Goal: Task Accomplishment & Management: Use online tool/utility

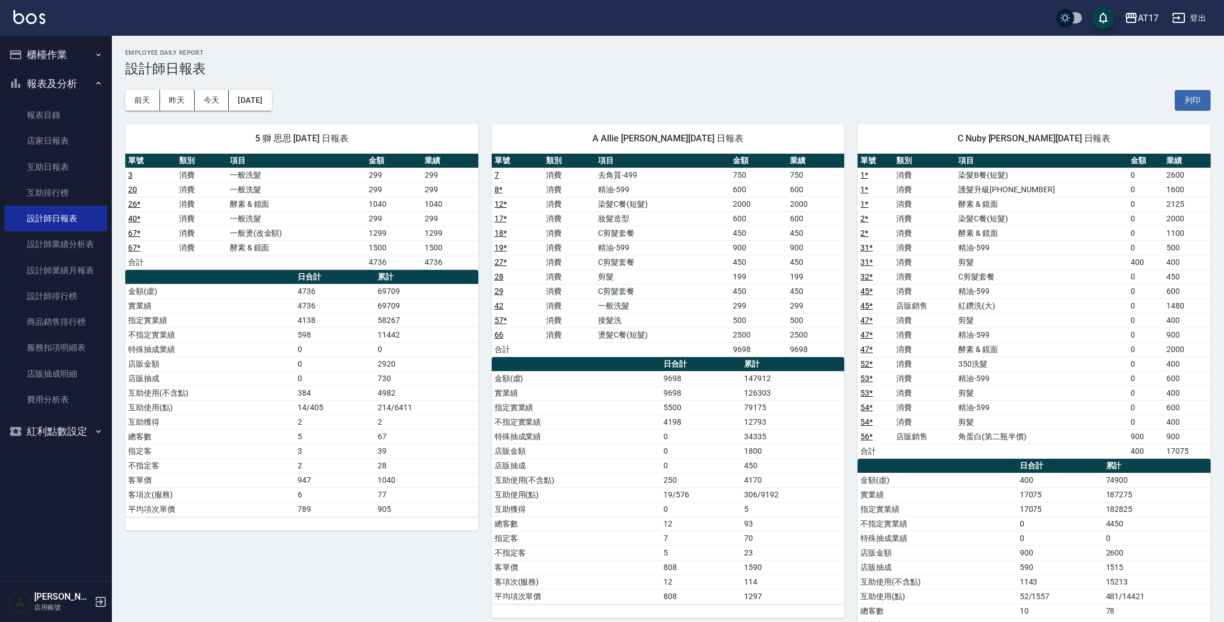
scroll to position [965, 0]
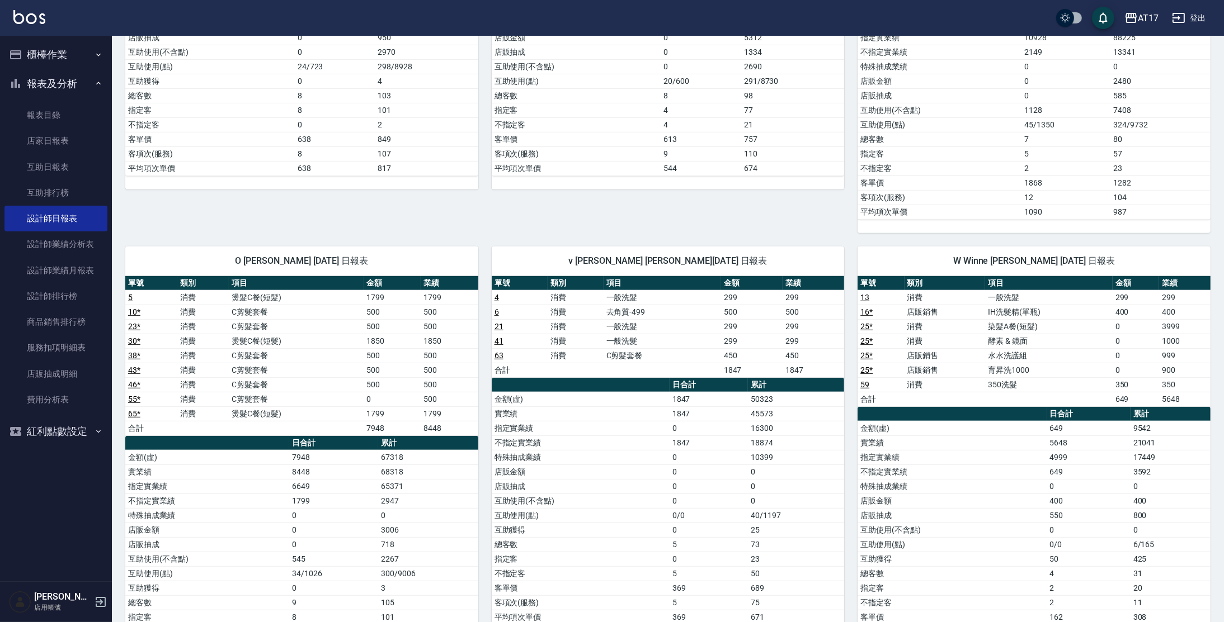
click at [74, 52] on button "櫃檯作業" at bounding box center [55, 54] width 103 height 29
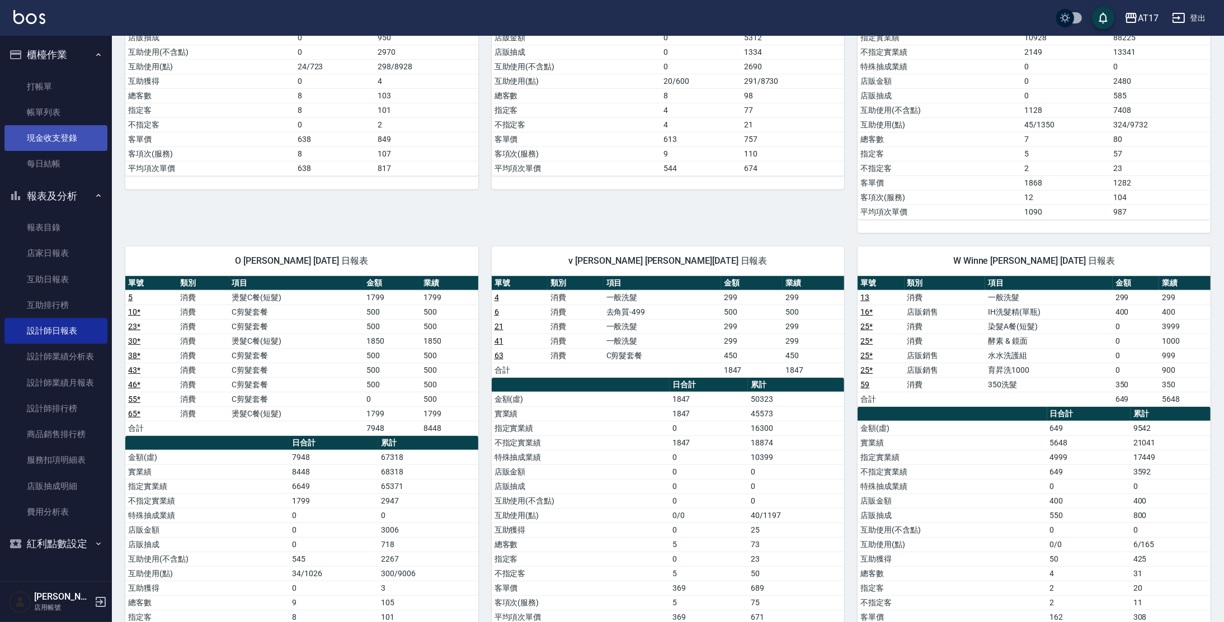
click at [68, 145] on link "現金收支登錄" at bounding box center [55, 138] width 103 height 26
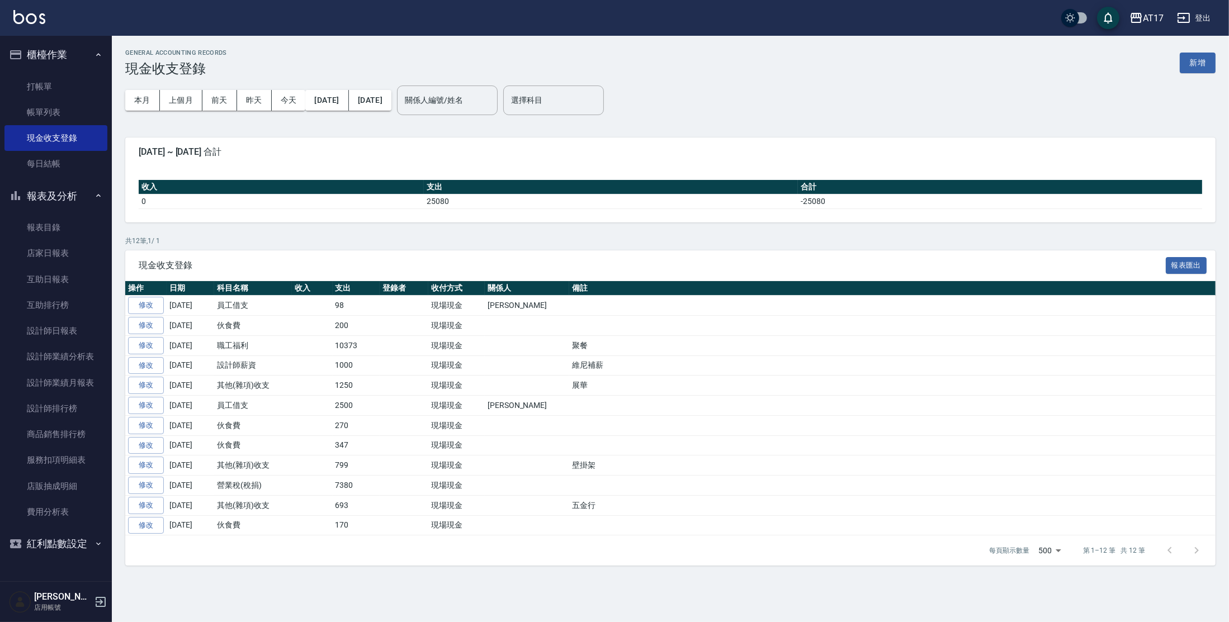
click at [1204, 50] on div "GENERAL ACCOUNTING RECORDS 現金收支登錄 新增" at bounding box center [670, 62] width 1090 height 27
click at [1205, 61] on button "新增" at bounding box center [1198, 63] width 36 height 21
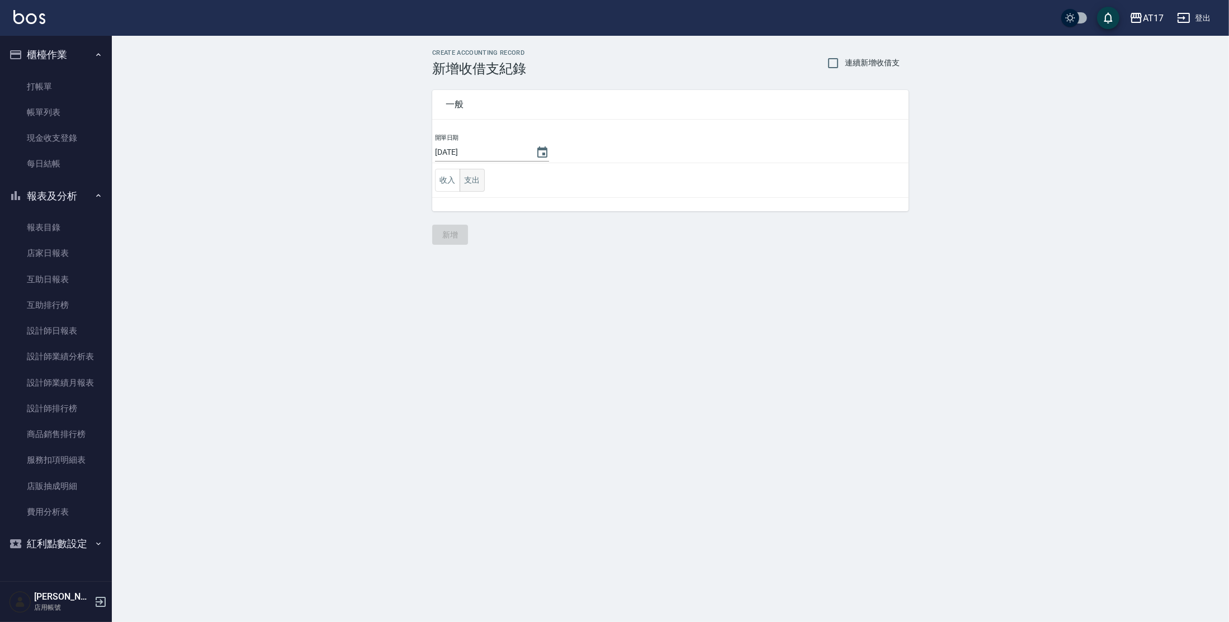
click at [466, 176] on button "支出" at bounding box center [472, 180] width 25 height 23
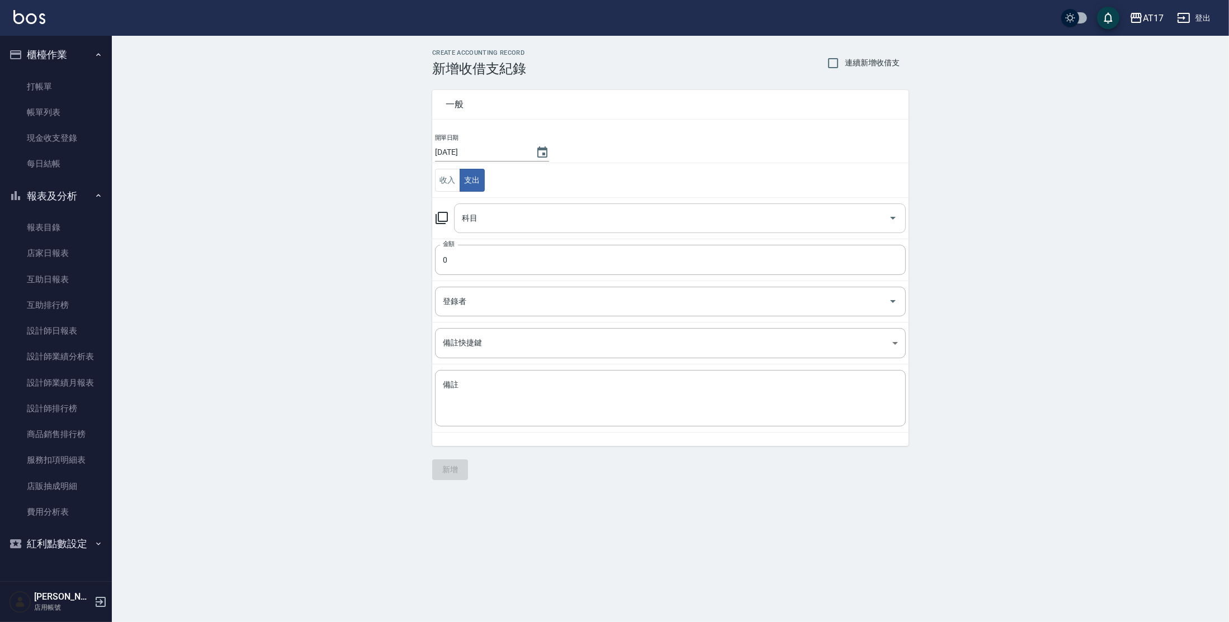
click at [494, 220] on input "科目" at bounding box center [671, 219] width 425 height 20
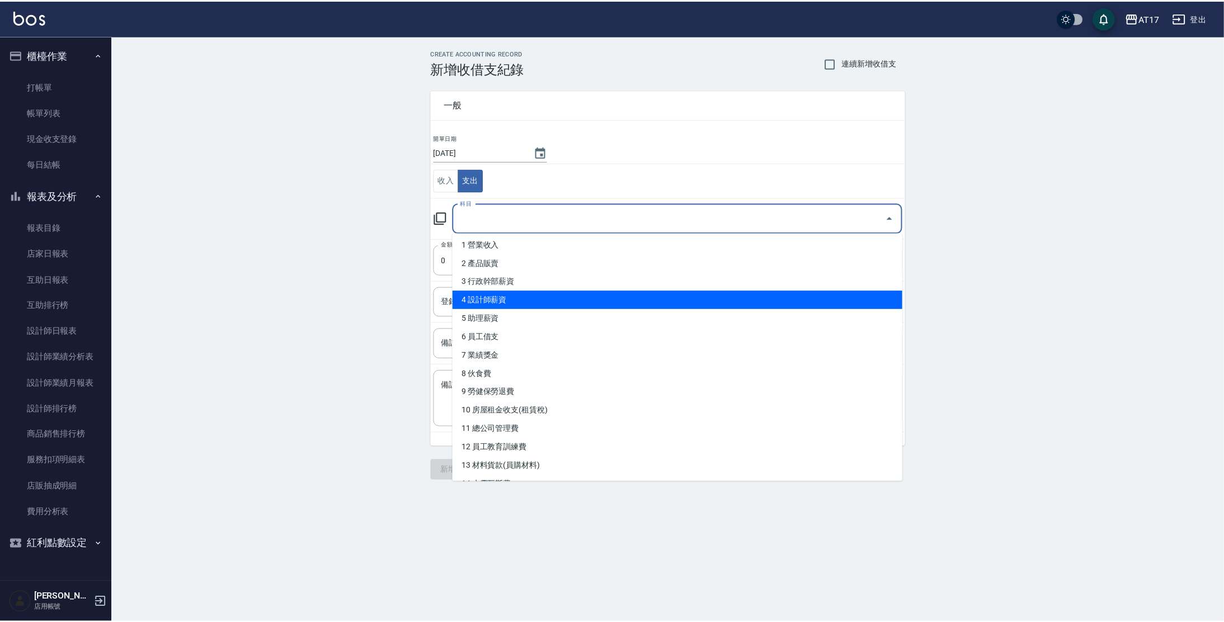
scroll to position [14, 0]
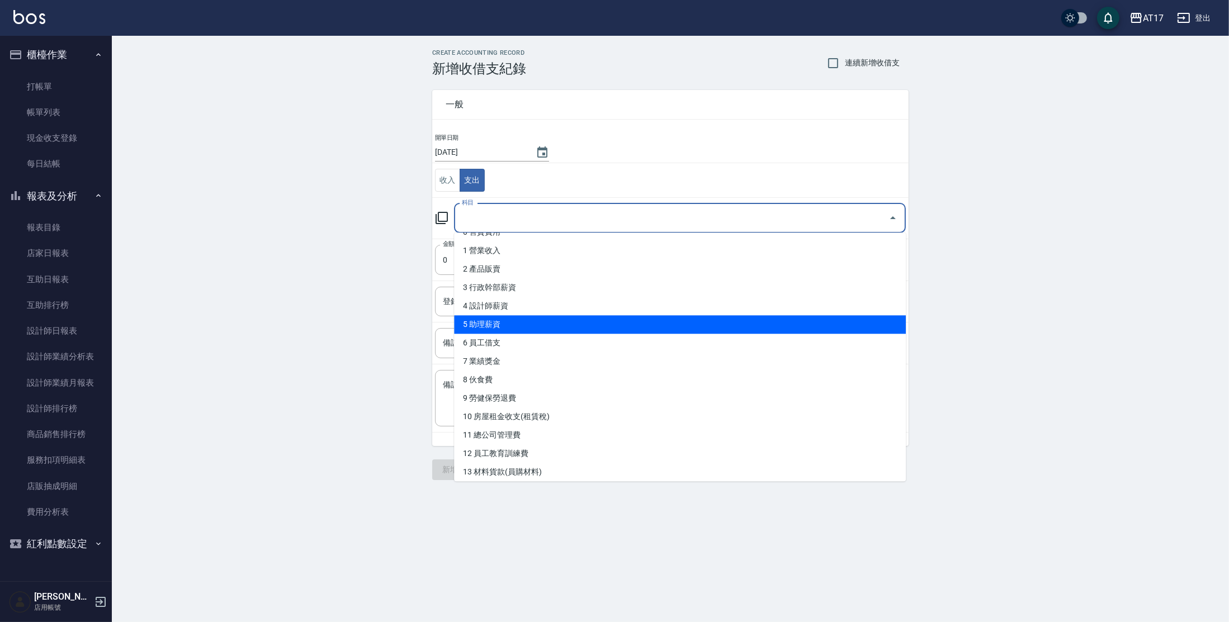
click at [856, 320] on li "5 助理薪資" at bounding box center [680, 324] width 452 height 18
type input "5 助理薪資"
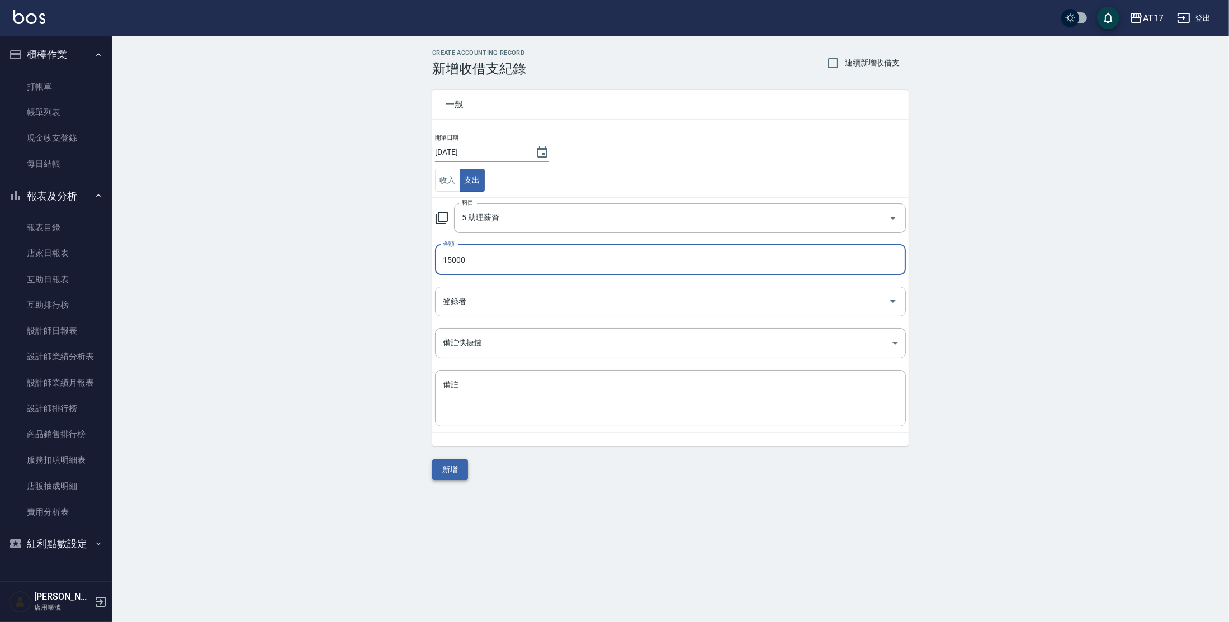
type input "15000"
click at [448, 473] on button "新增" at bounding box center [450, 470] width 36 height 21
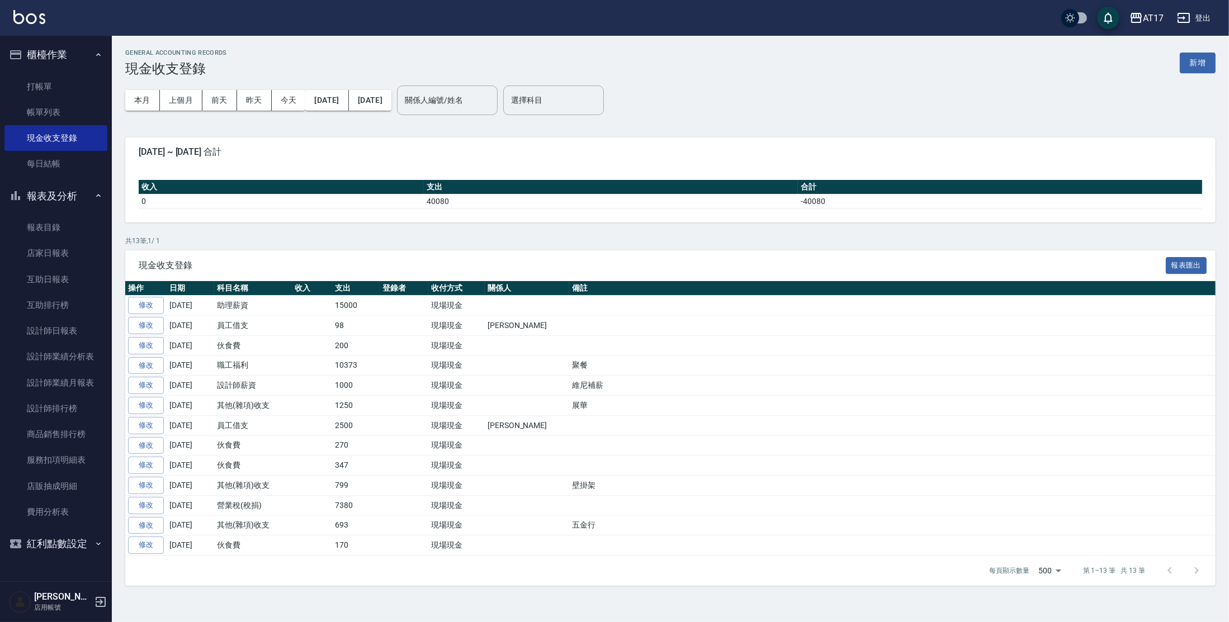
click at [41, 24] on link at bounding box center [29, 18] width 32 height 16
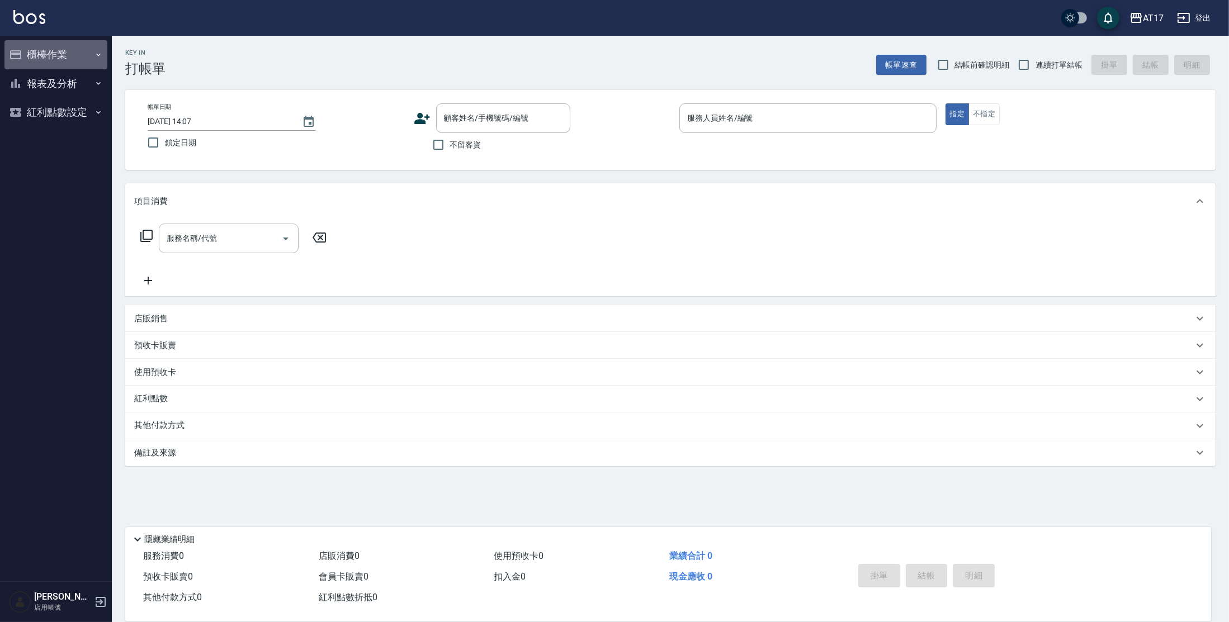
click at [41, 55] on button "櫃檯作業" at bounding box center [55, 54] width 103 height 29
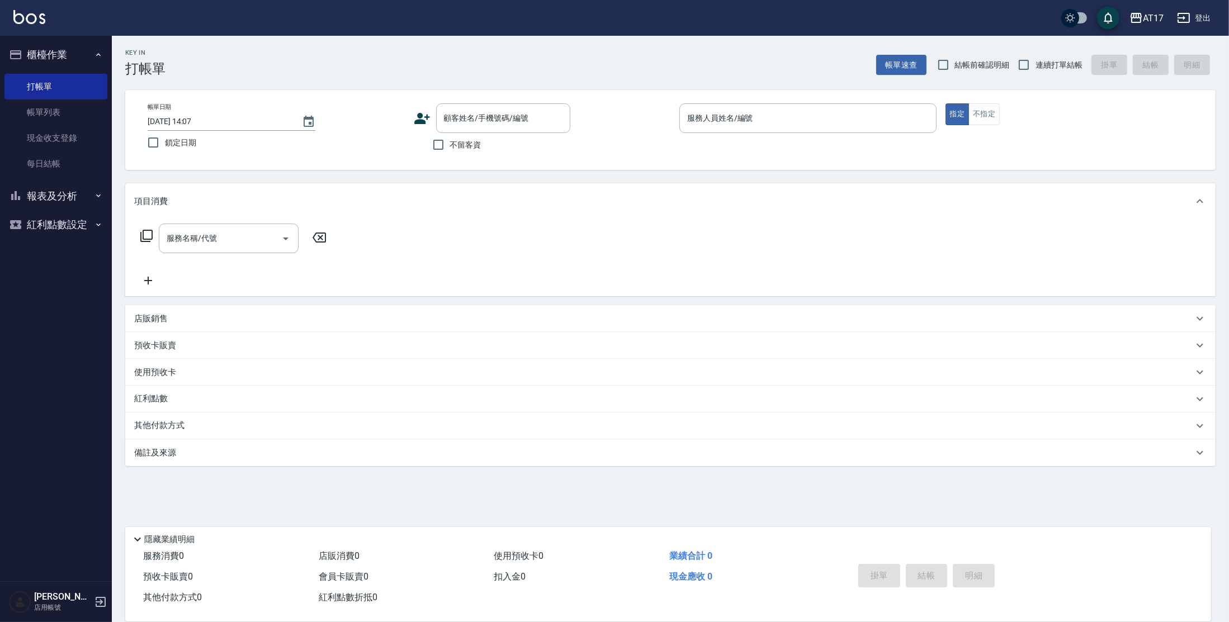
click at [79, 193] on button "報表及分析" at bounding box center [55, 196] width 103 height 29
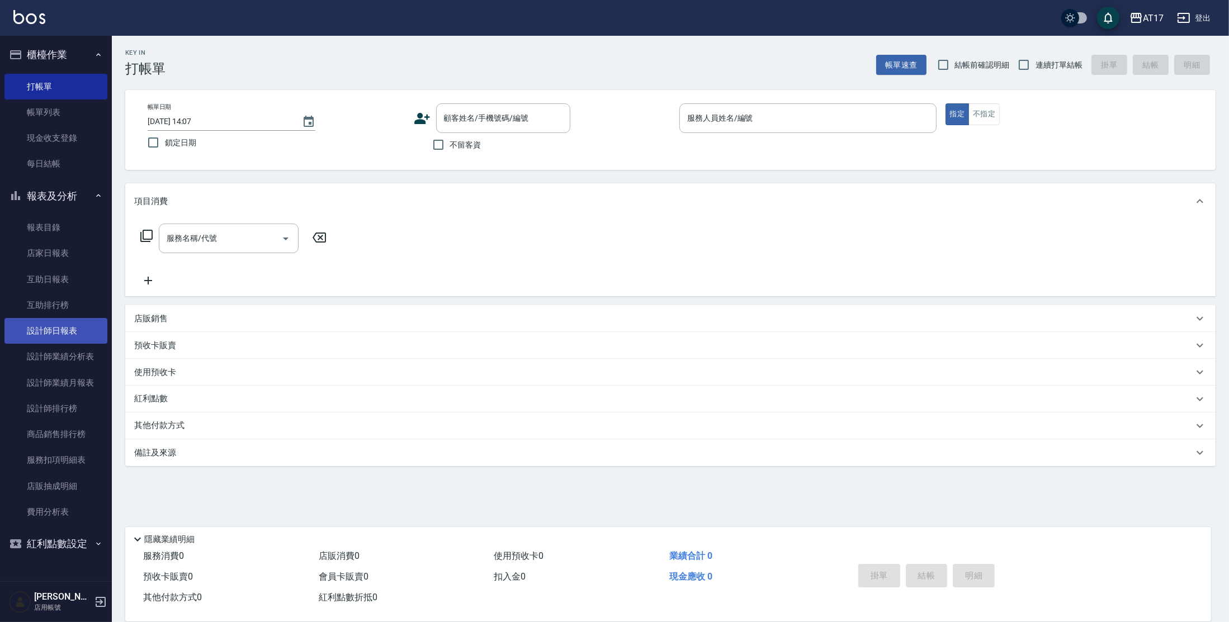
click at [78, 325] on link "設計師日報表" at bounding box center [55, 331] width 103 height 26
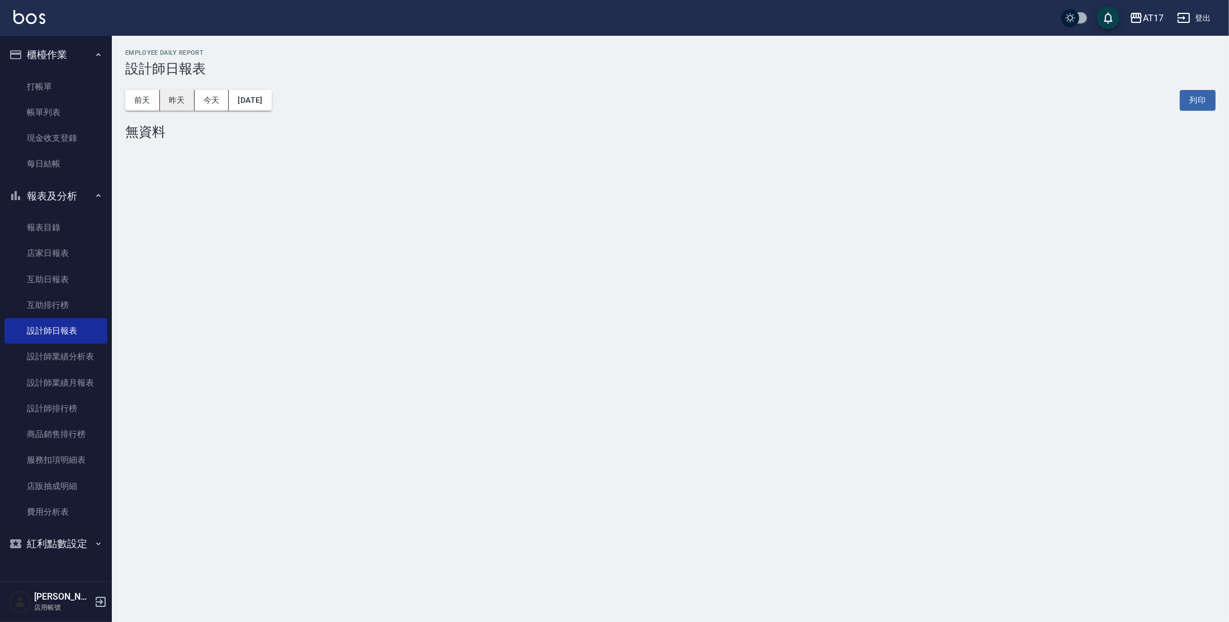
click at [182, 97] on button "昨天" at bounding box center [177, 100] width 35 height 21
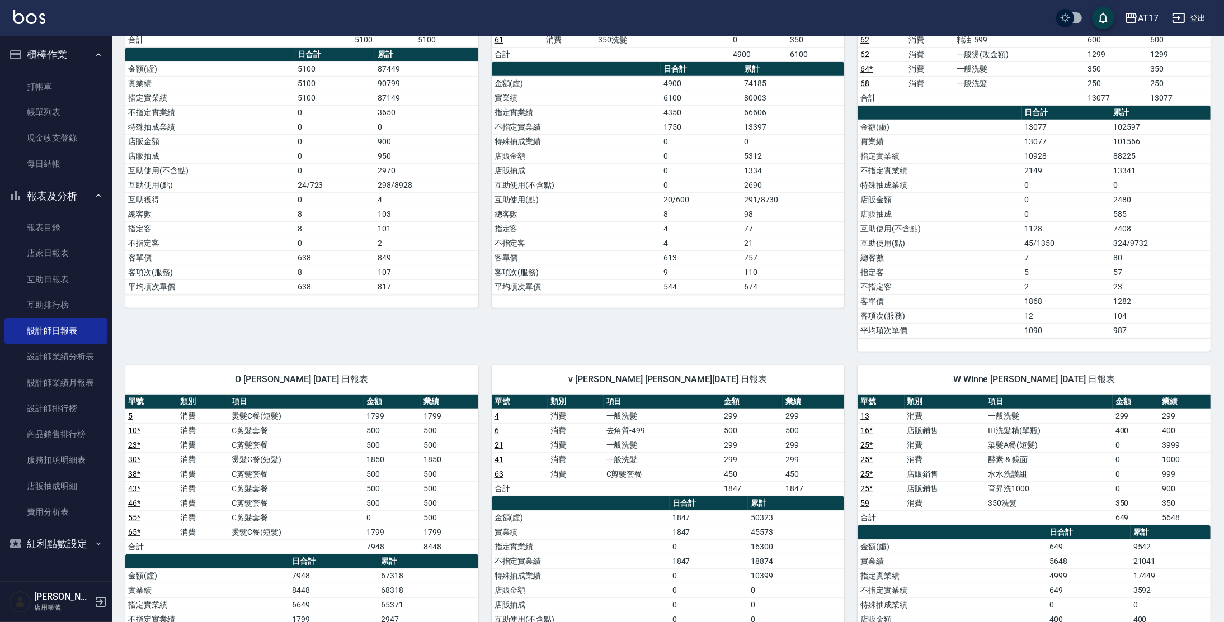
scroll to position [932, 0]
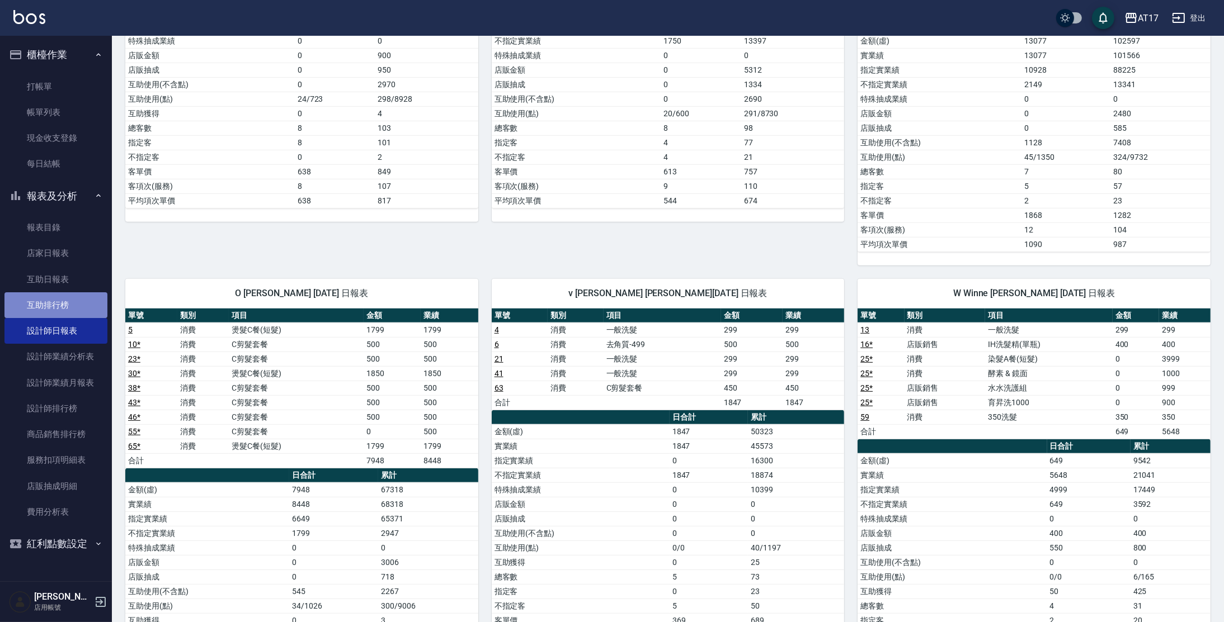
click at [48, 308] on link "互助排行榜" at bounding box center [55, 305] width 103 height 26
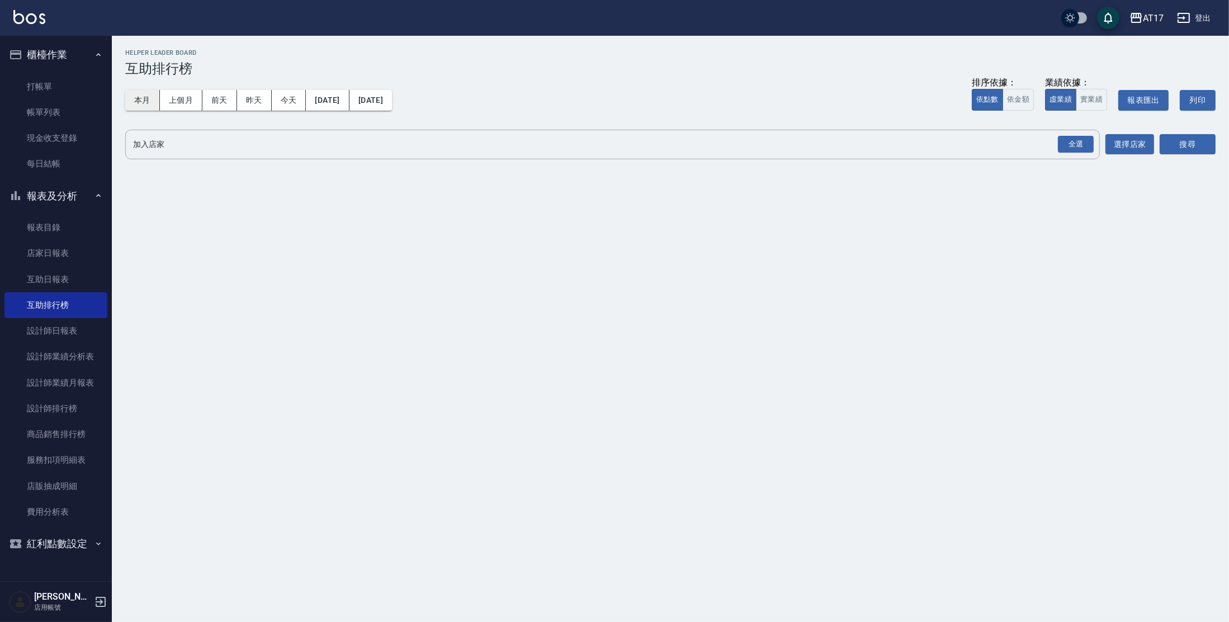
click at [140, 102] on button "本月" at bounding box center [142, 100] width 35 height 21
click at [1177, 146] on button "搜尋" at bounding box center [1188, 144] width 56 height 21
click at [1081, 149] on div "全選" at bounding box center [1076, 144] width 36 height 17
click at [1178, 146] on button "搜尋" at bounding box center [1188, 145] width 56 height 21
